Goal: Complete application form

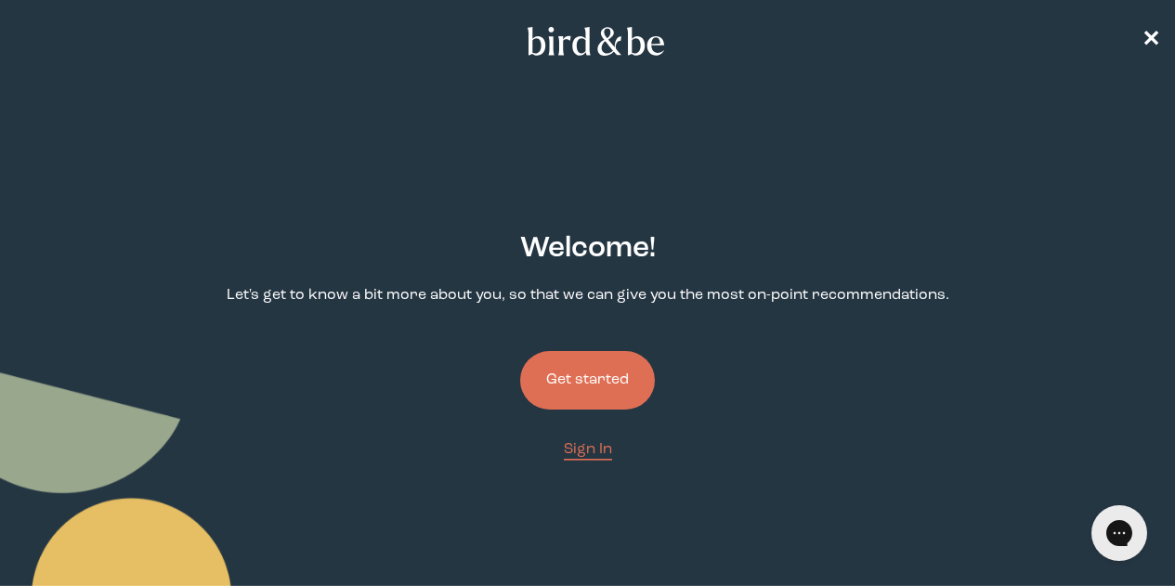
click at [548, 351] on button "Get started" at bounding box center [587, 380] width 135 height 59
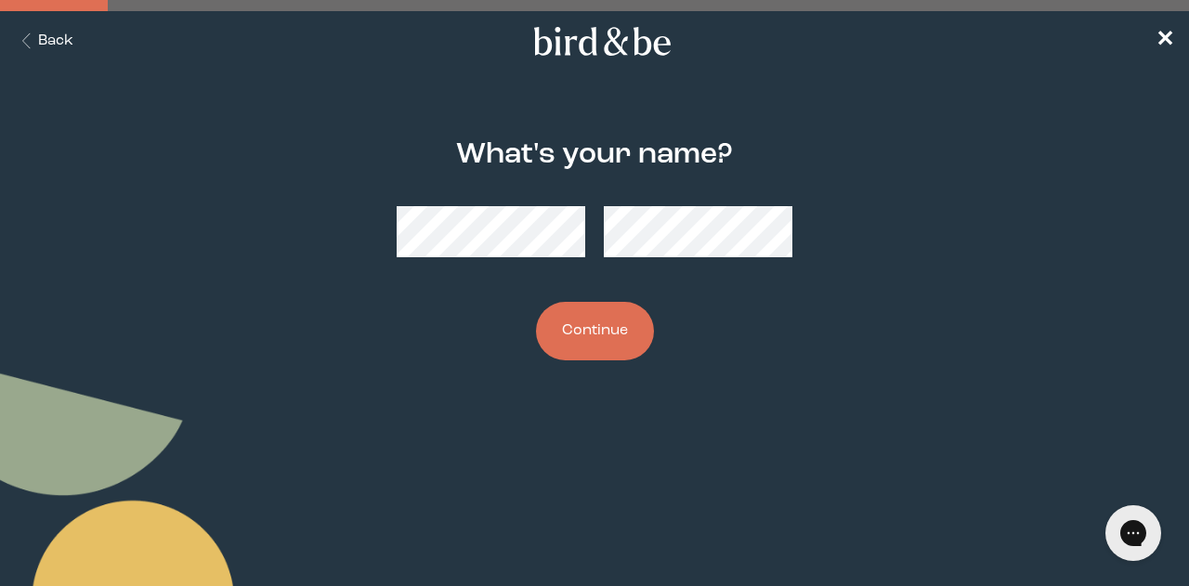
click at [588, 337] on button "Continue" at bounding box center [595, 331] width 118 height 59
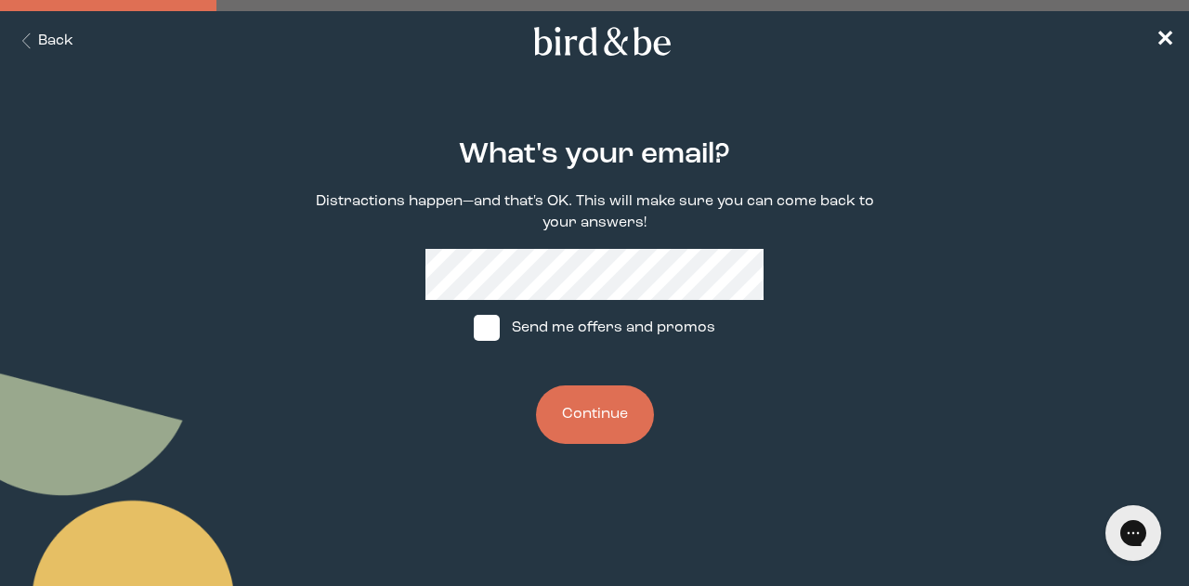
click at [589, 401] on button "Continue" at bounding box center [595, 415] width 118 height 59
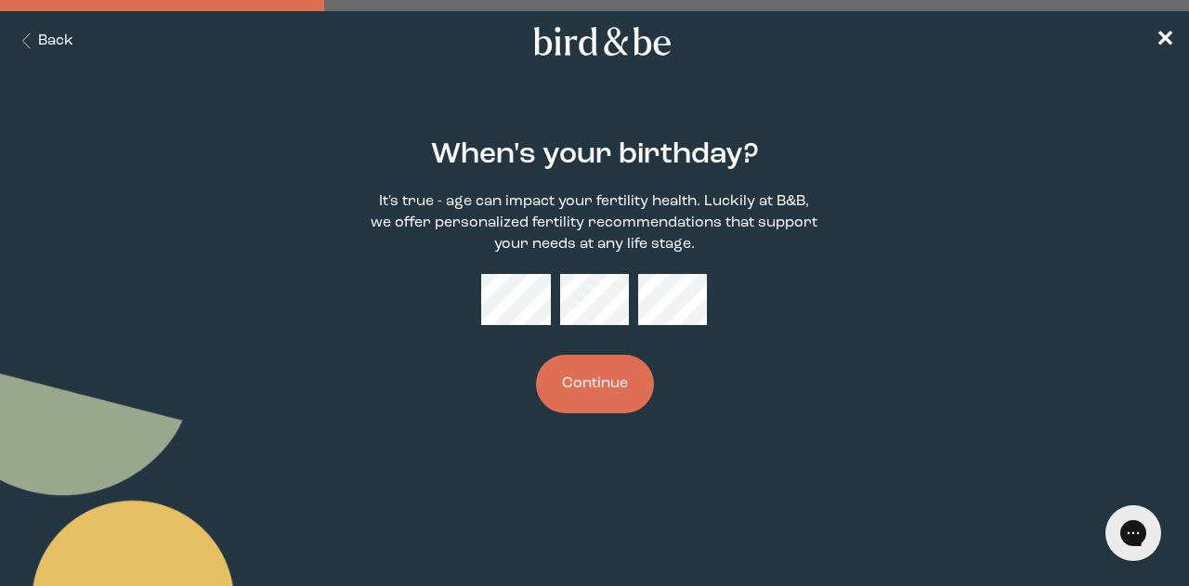
click at [587, 371] on button "Continue" at bounding box center [595, 384] width 118 height 59
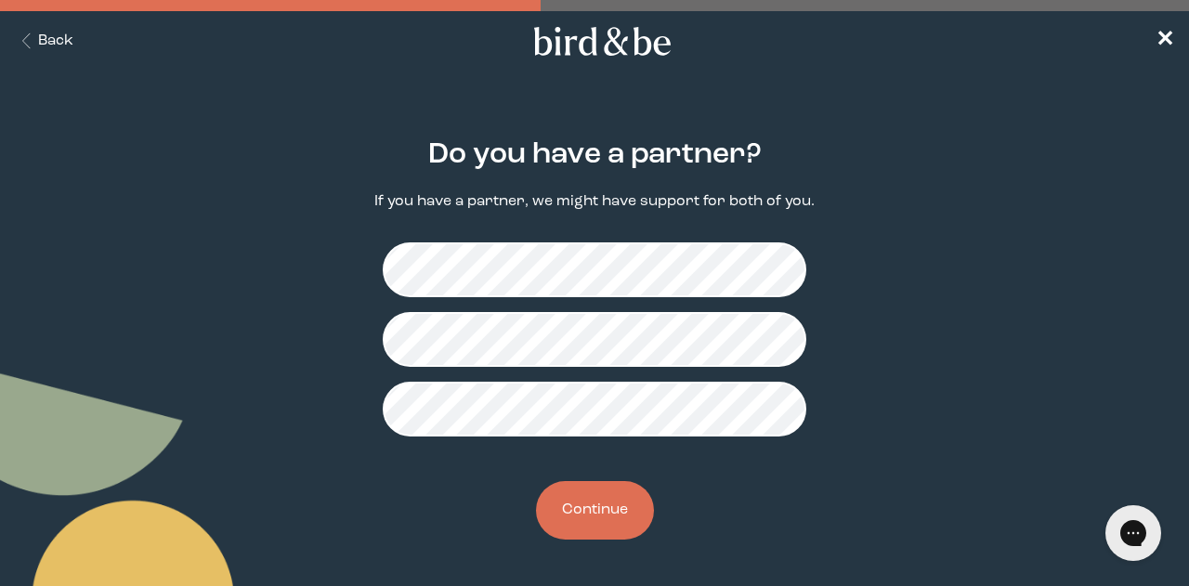
click at [582, 495] on button "Continue" at bounding box center [595, 510] width 118 height 59
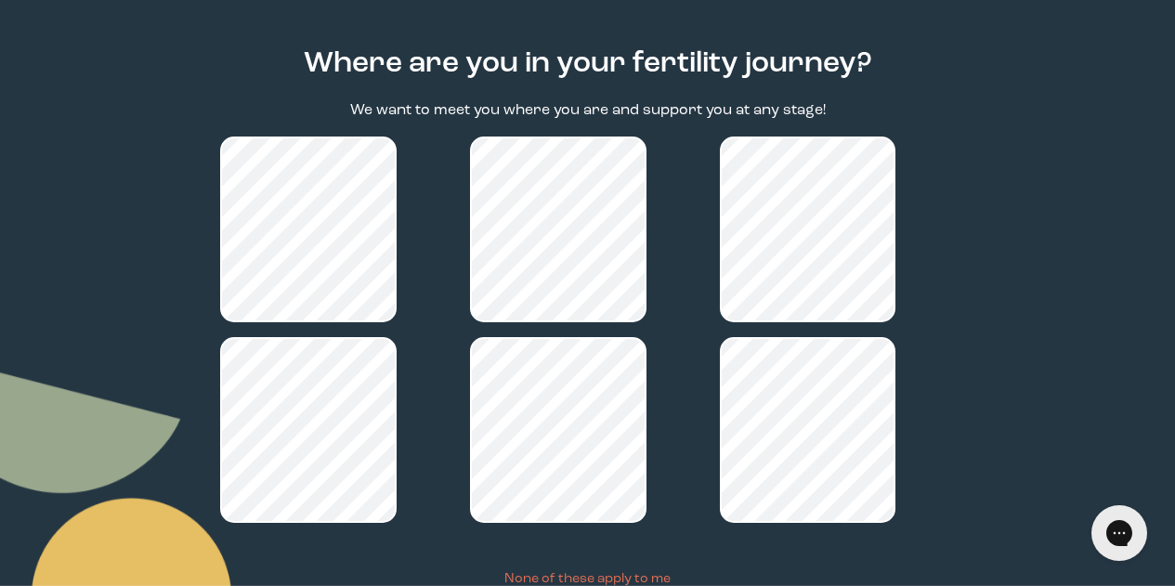
scroll to position [276, 0]
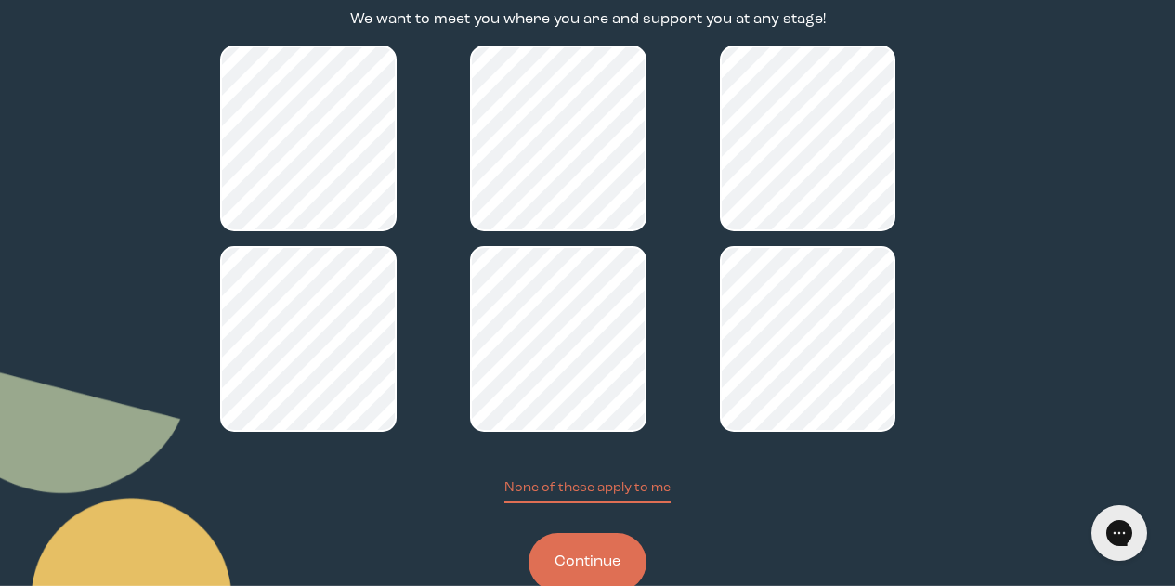
click at [599, 533] on button "Continue" at bounding box center [588, 562] width 118 height 59
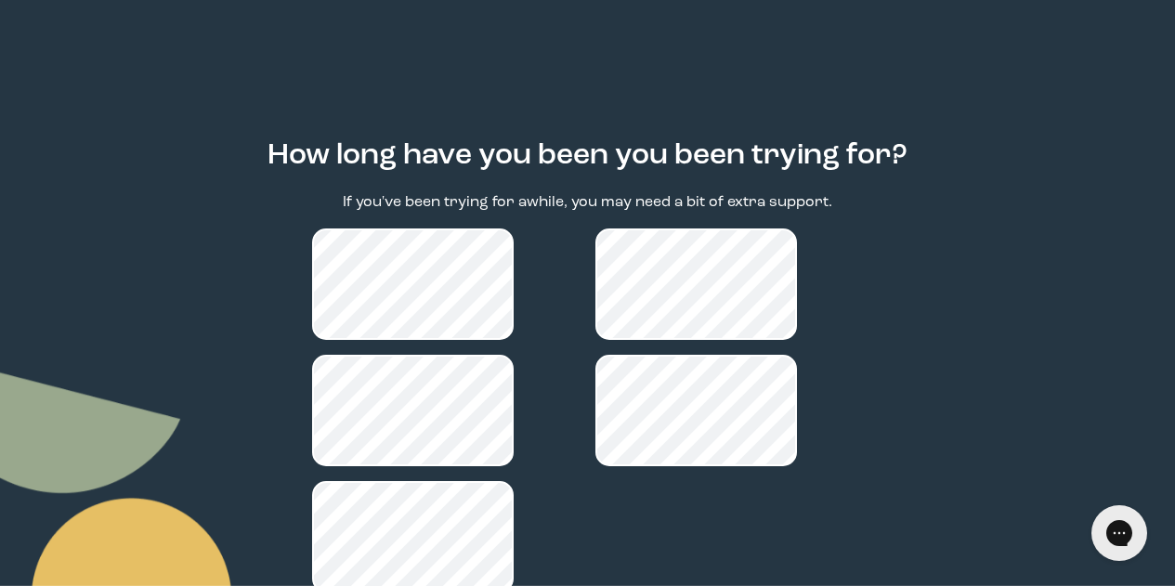
scroll to position [181, 0]
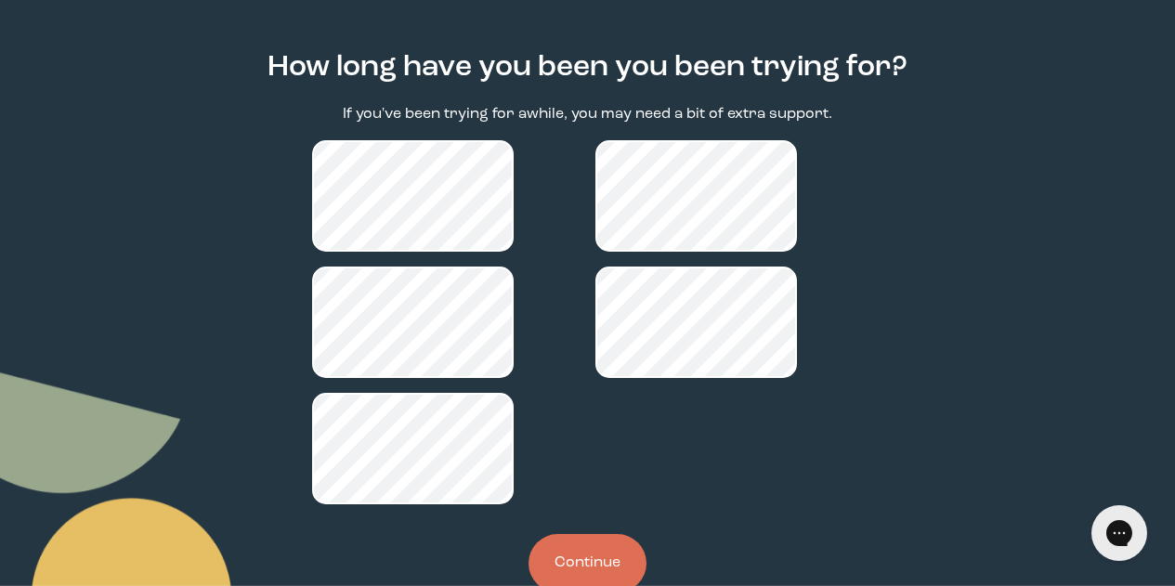
click at [608, 534] on button "Continue" at bounding box center [588, 563] width 118 height 59
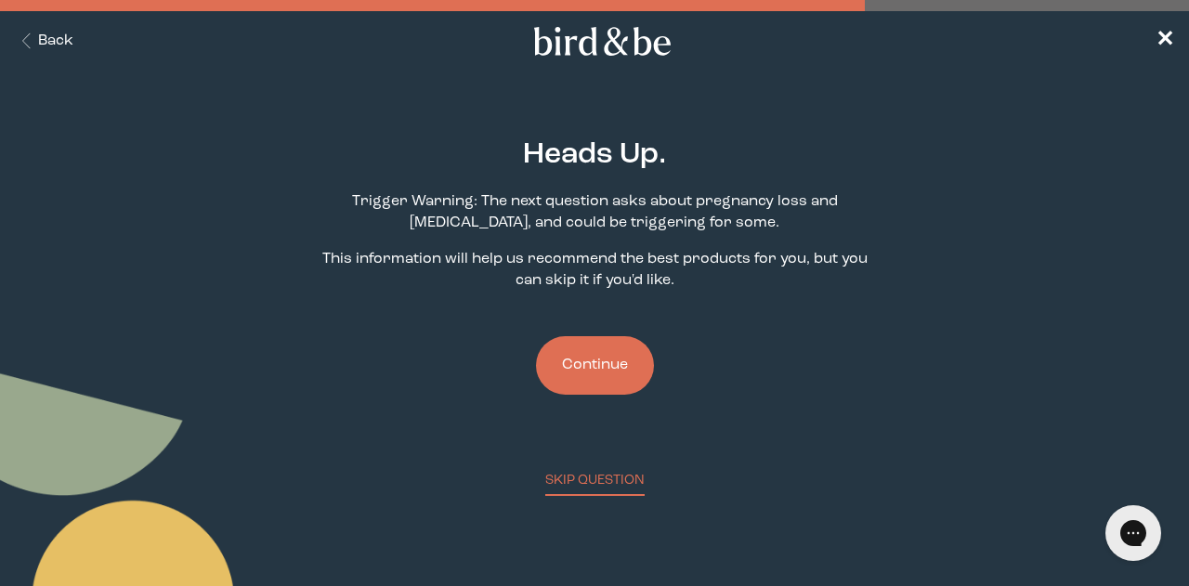
click at [597, 372] on button "Continue" at bounding box center [595, 365] width 118 height 59
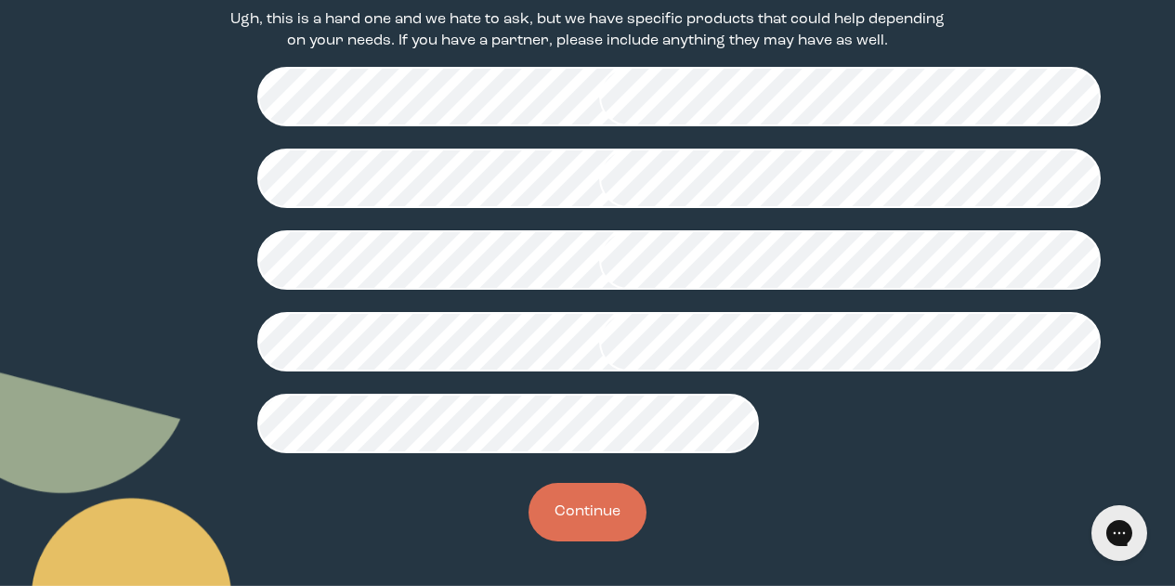
scroll to position [557, 0]
click at [587, 523] on button "Continue" at bounding box center [588, 512] width 118 height 59
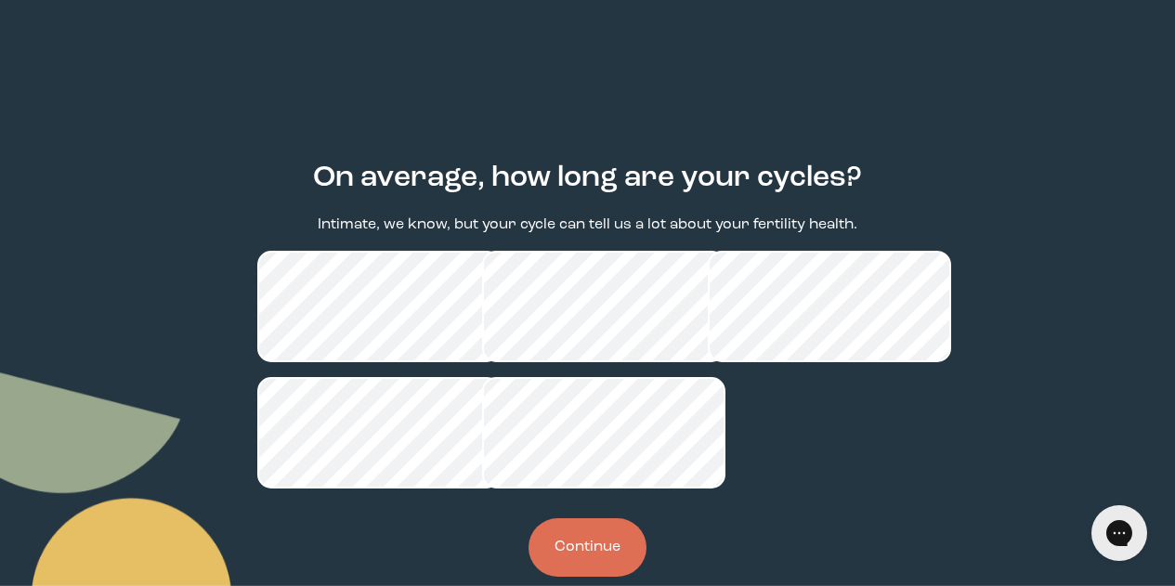
scroll to position [93, 0]
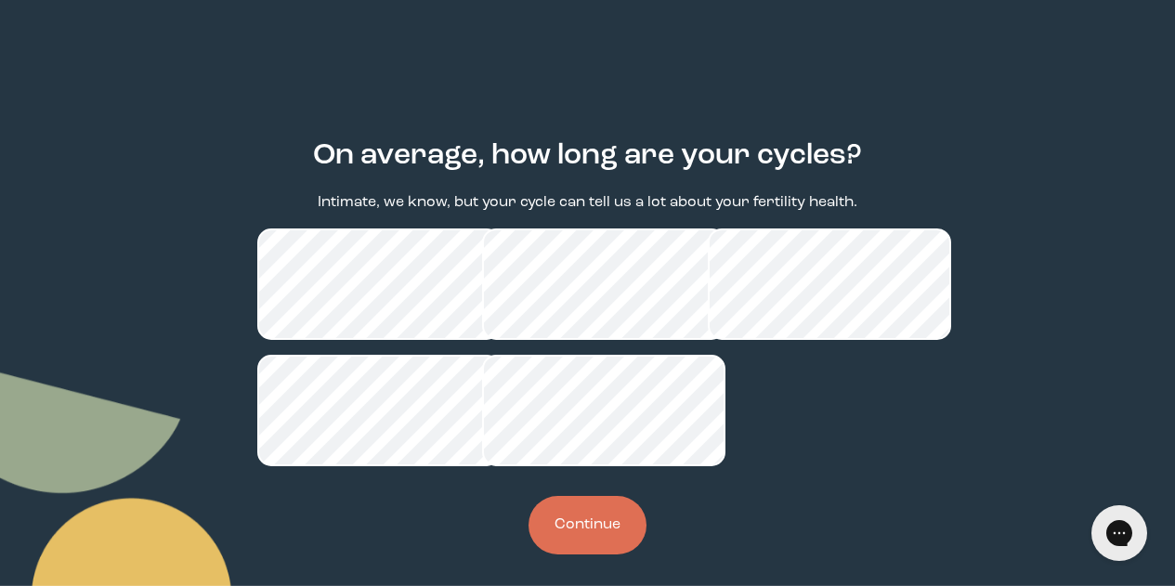
click at [571, 553] on button "Continue" at bounding box center [588, 525] width 118 height 59
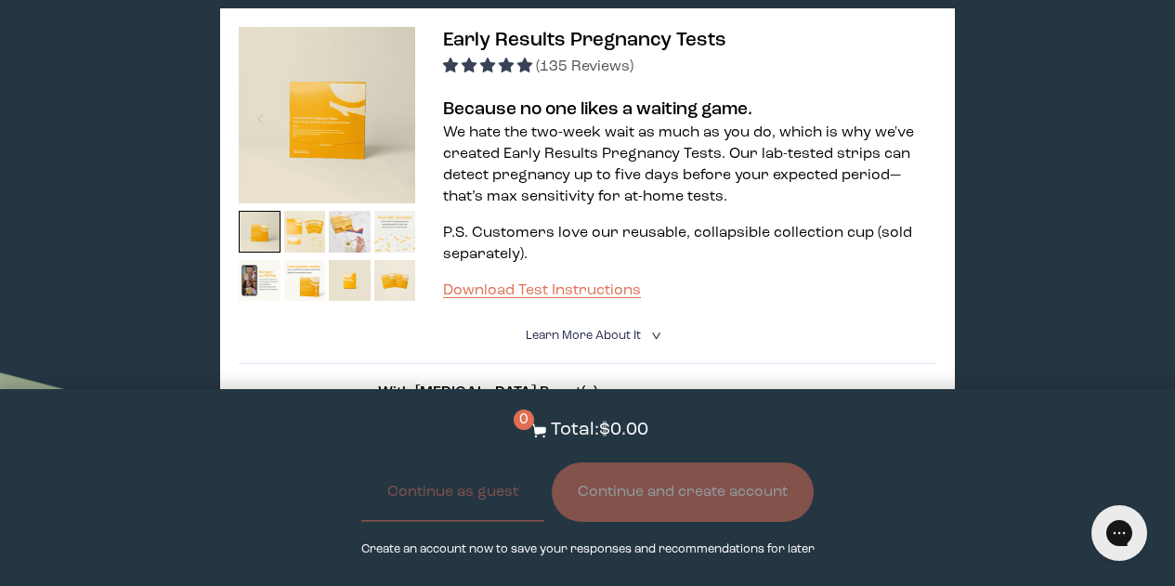
scroll to position [2137, 0]
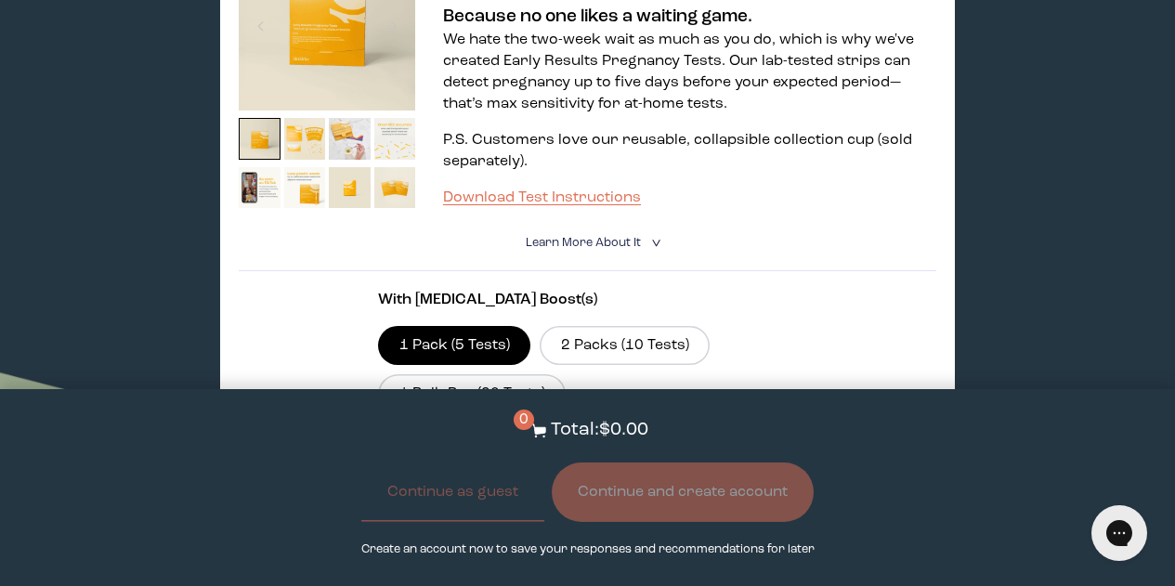
click at [308, 118] on img at bounding box center [305, 139] width 42 height 42
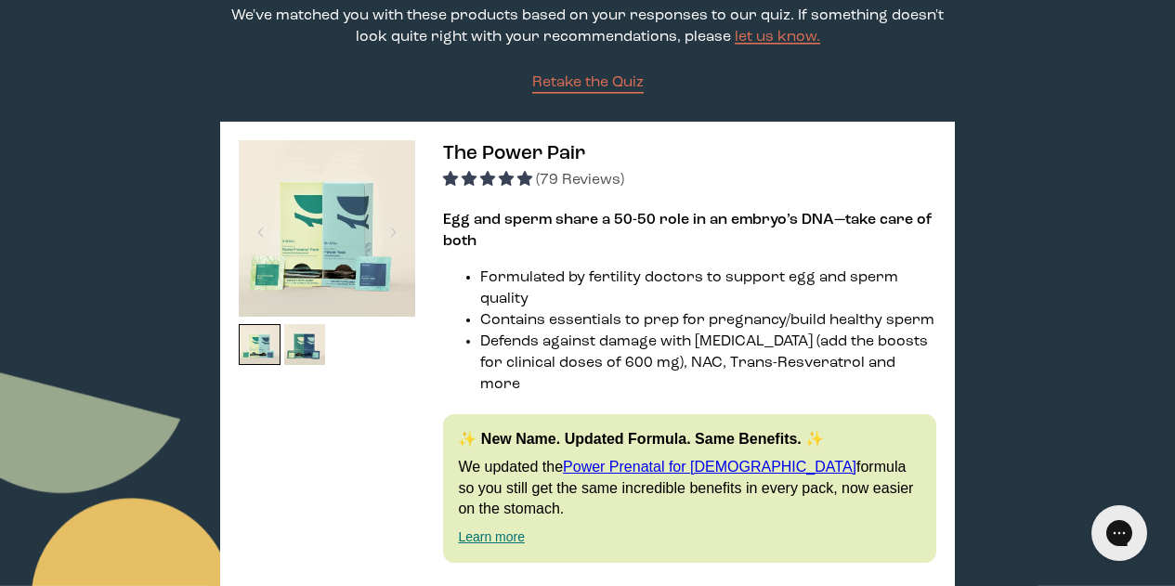
scroll to position [279, 0]
